Goal: Transaction & Acquisition: Purchase product/service

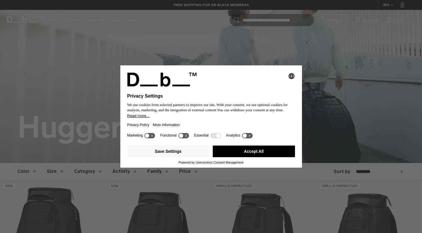
click at [222, 156] on button "Accept All" at bounding box center [254, 151] width 82 height 12
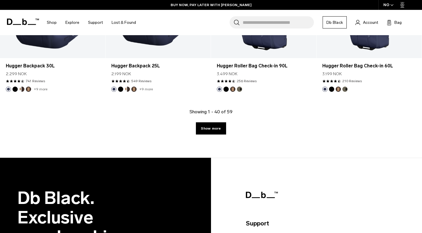
scroll to position [1727, 0]
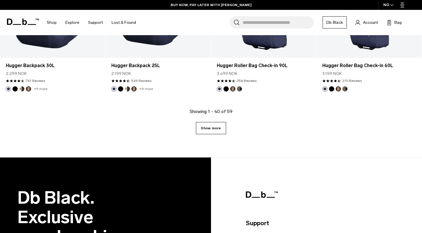
click at [206, 128] on link "Show more" at bounding box center [211, 128] width 30 height 12
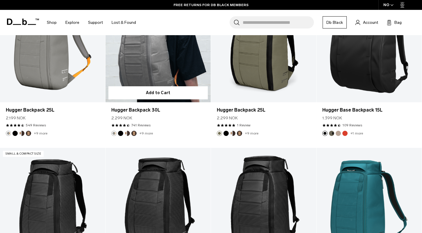
scroll to position [2021, 0]
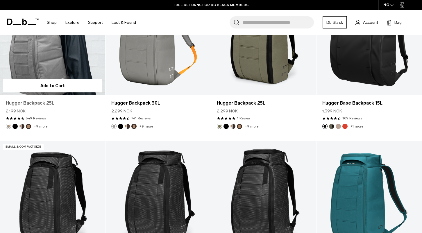
click at [28, 100] on link "Hugger Backpack 25L" at bounding box center [52, 103] width 93 height 7
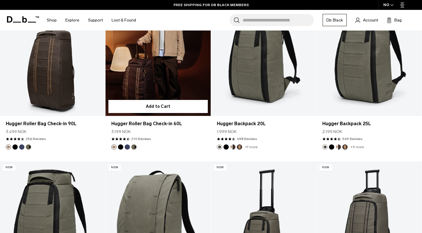
scroll to position [1001, 0]
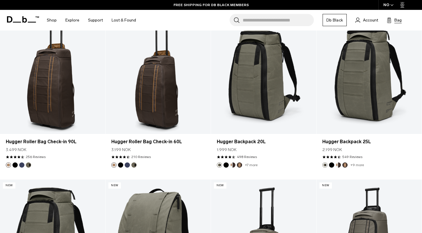
click at [392, 21] on button "Bag (0)" at bounding box center [393, 20] width 15 height 7
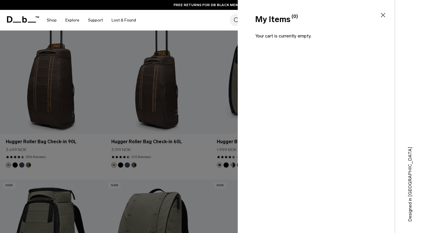
click at [382, 15] on icon at bounding box center [382, 15] width 7 height 7
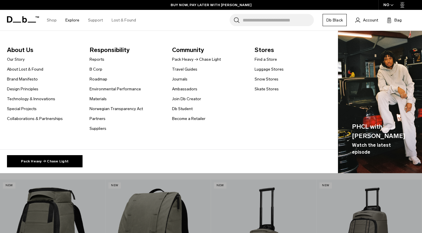
click at [69, 20] on link "Explore" at bounding box center [72, 20] width 14 height 21
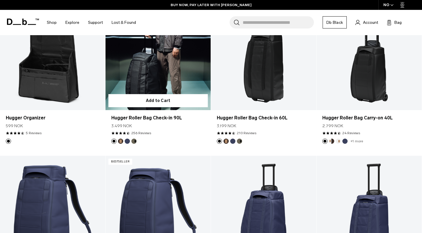
scroll to position [1513, 0]
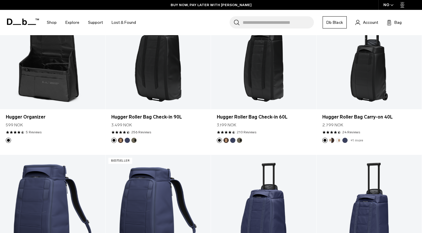
scroll to position [1001, 0]
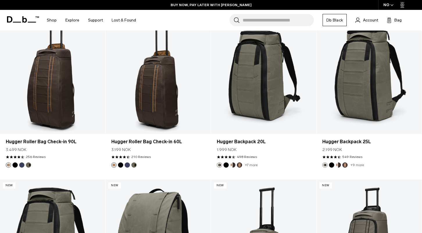
scroll to position [1727, 0]
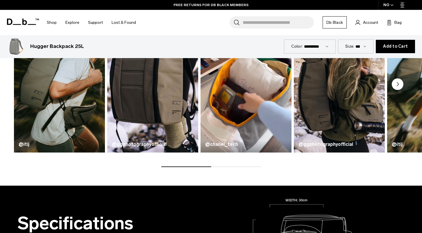
scroll to position [320, 0]
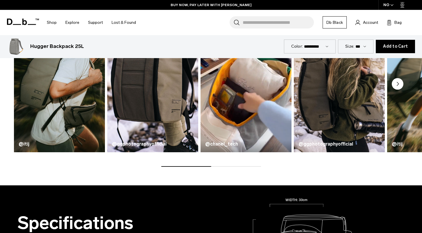
click at [396, 85] on circle "Next slide" at bounding box center [397, 84] width 12 height 12
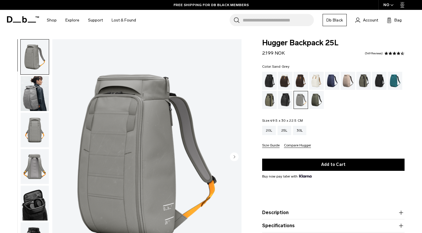
scroll to position [0, 0]
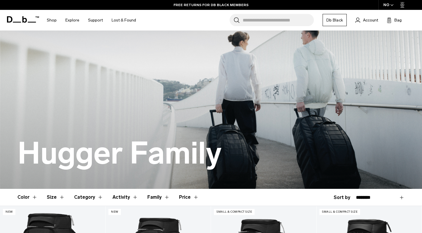
click at [87, 197] on button "Category" at bounding box center [88, 197] width 29 height 17
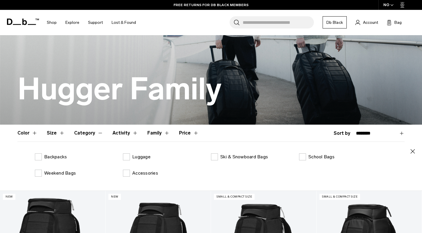
scroll to position [64, 0]
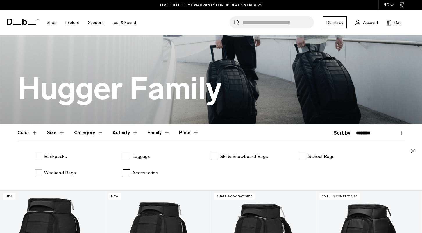
click at [138, 173] on p "Accessories" at bounding box center [145, 172] width 26 height 7
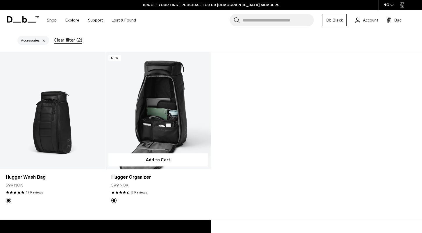
scroll to position [216, 0]
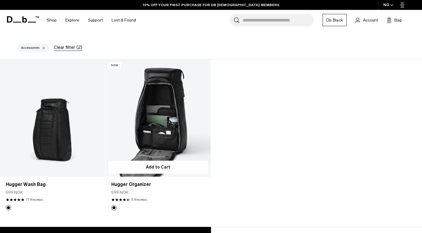
click at [148, 143] on link "Hugger Organizer" at bounding box center [157, 118] width 105 height 117
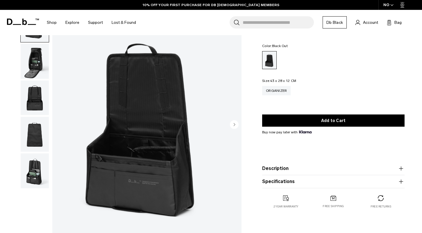
scroll to position [30, 0]
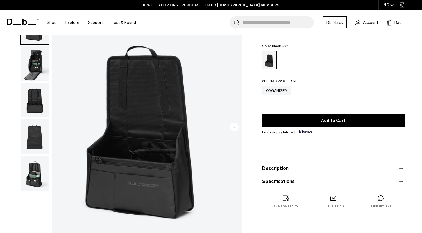
click at [41, 73] on img "button" at bounding box center [35, 63] width 28 height 35
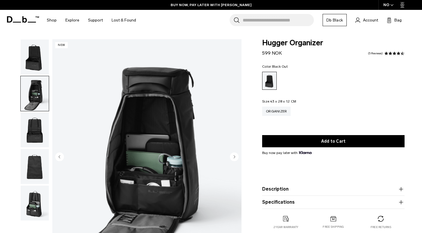
scroll to position [0, 0]
click at [31, 67] on img "button" at bounding box center [35, 56] width 28 height 35
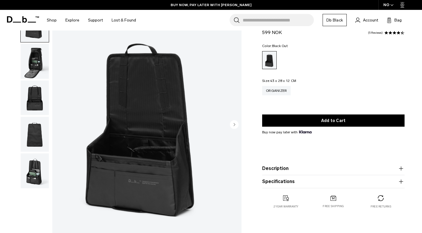
scroll to position [33, 0]
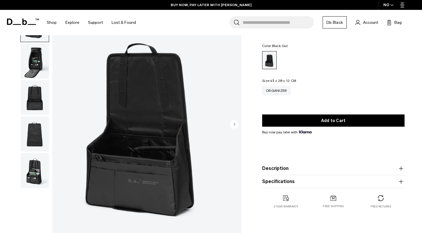
click at [42, 97] on img "button" at bounding box center [35, 97] width 28 height 35
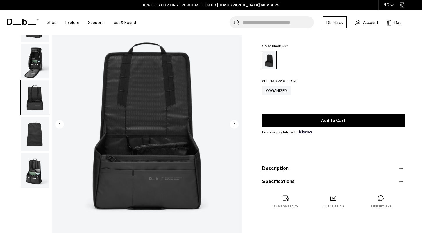
click at [36, 130] on img "button" at bounding box center [35, 133] width 28 height 35
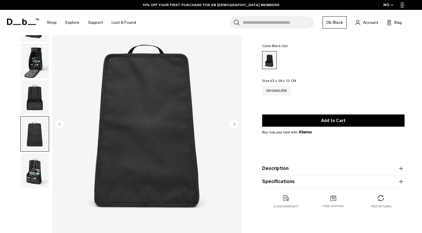
click at [37, 173] on img "button" at bounding box center [35, 170] width 28 height 35
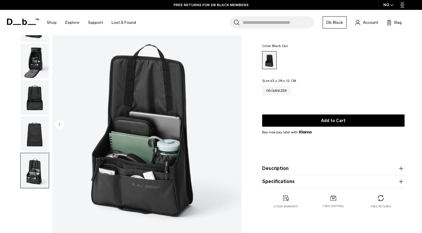
click at [273, 168] on button "Description" at bounding box center [333, 168] width 142 height 7
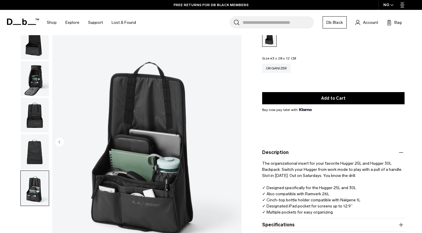
scroll to position [43, 0]
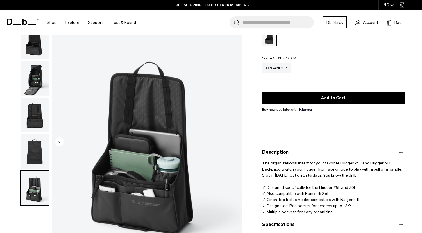
click at [39, 83] on img "button" at bounding box center [35, 78] width 28 height 35
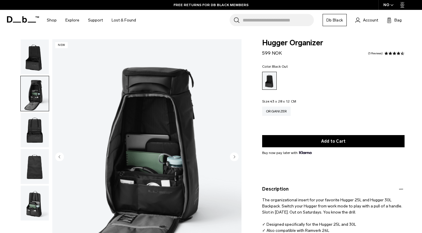
scroll to position [0, 0]
